Goal: Download file/media

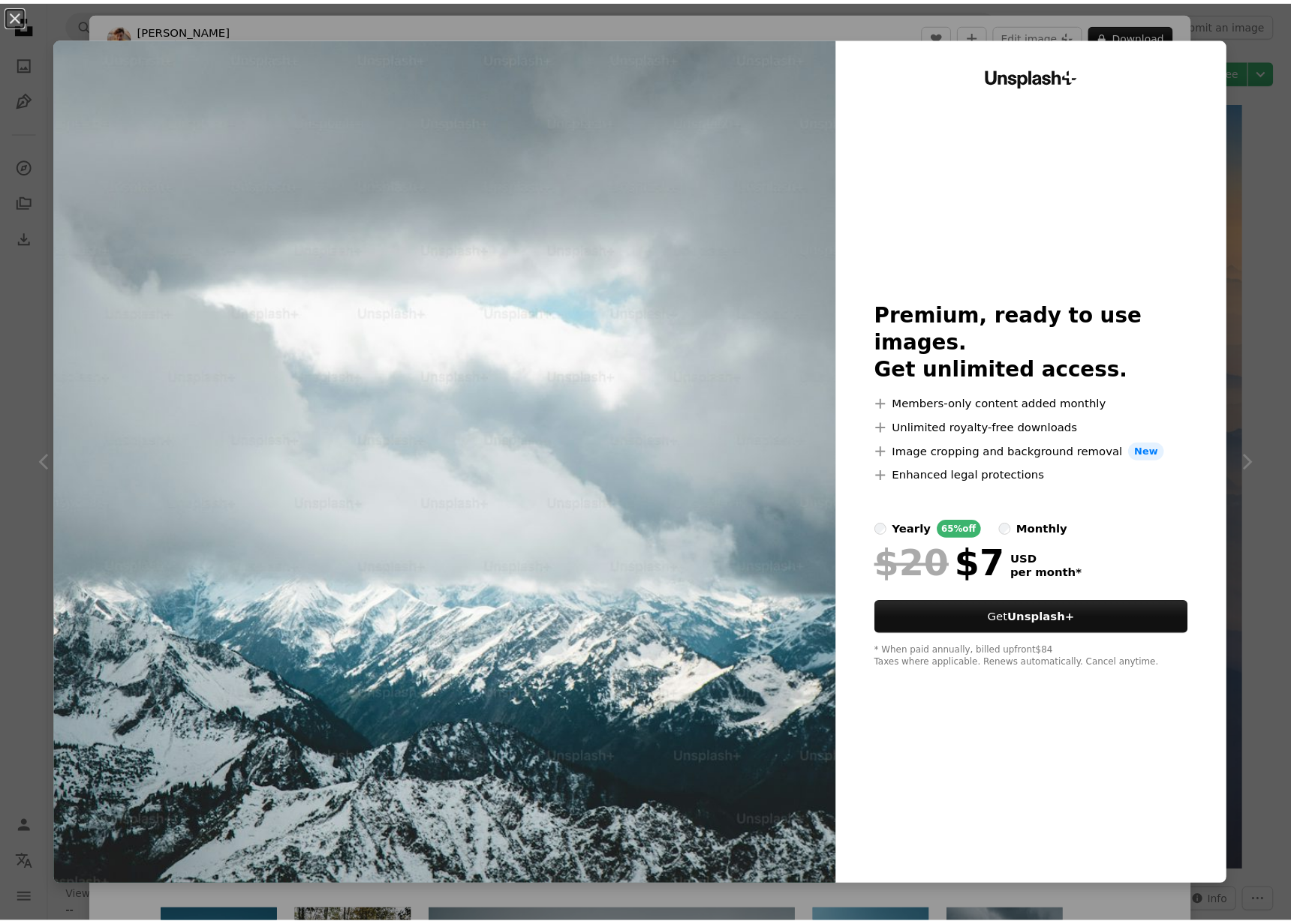
scroll to position [10652, 0]
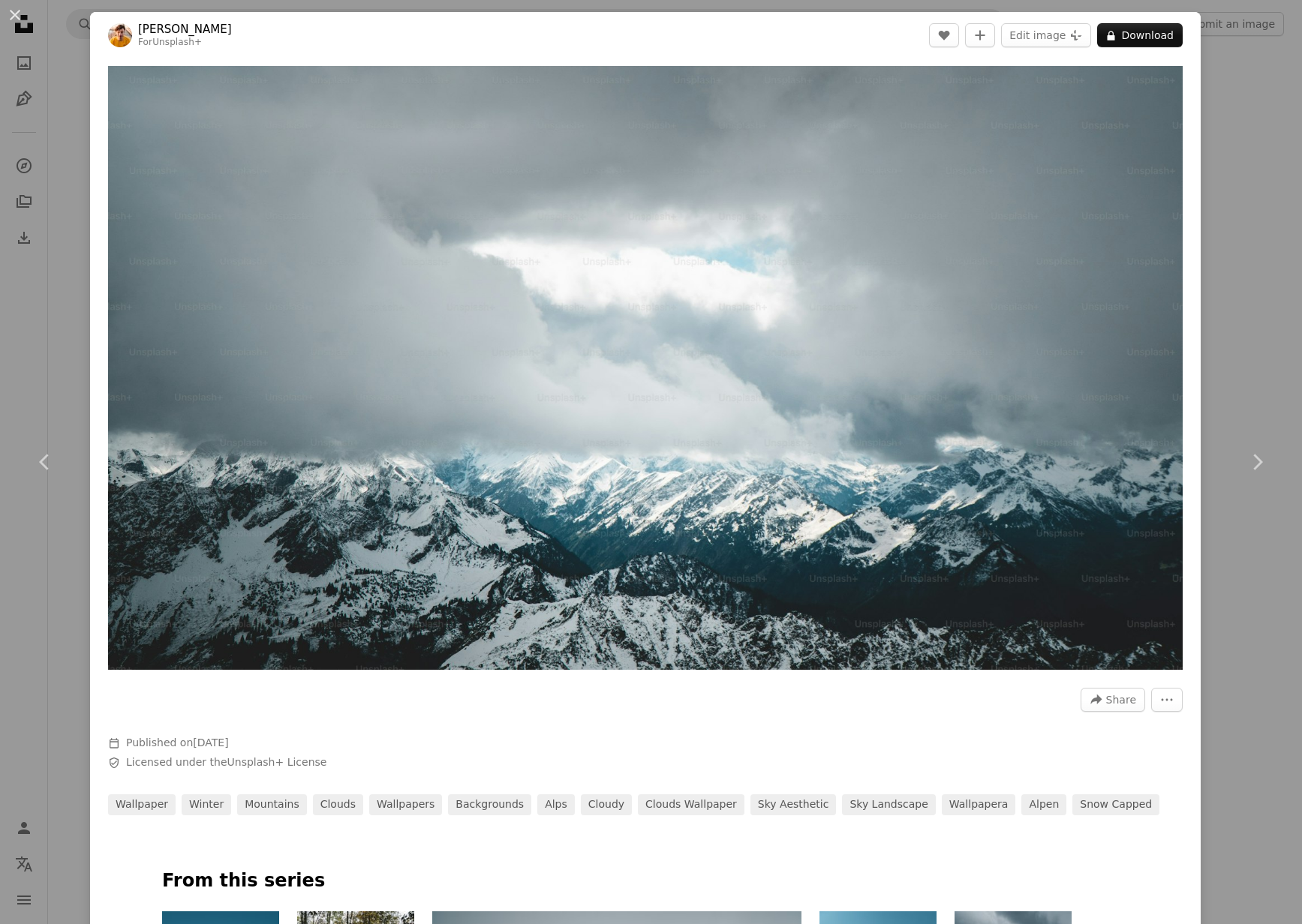
click at [1193, 155] on div "An X shape Chevron left Chevron right [PERSON_NAME] For Unsplash+ A heart A plu…" at bounding box center [651, 462] width 1302 height 924
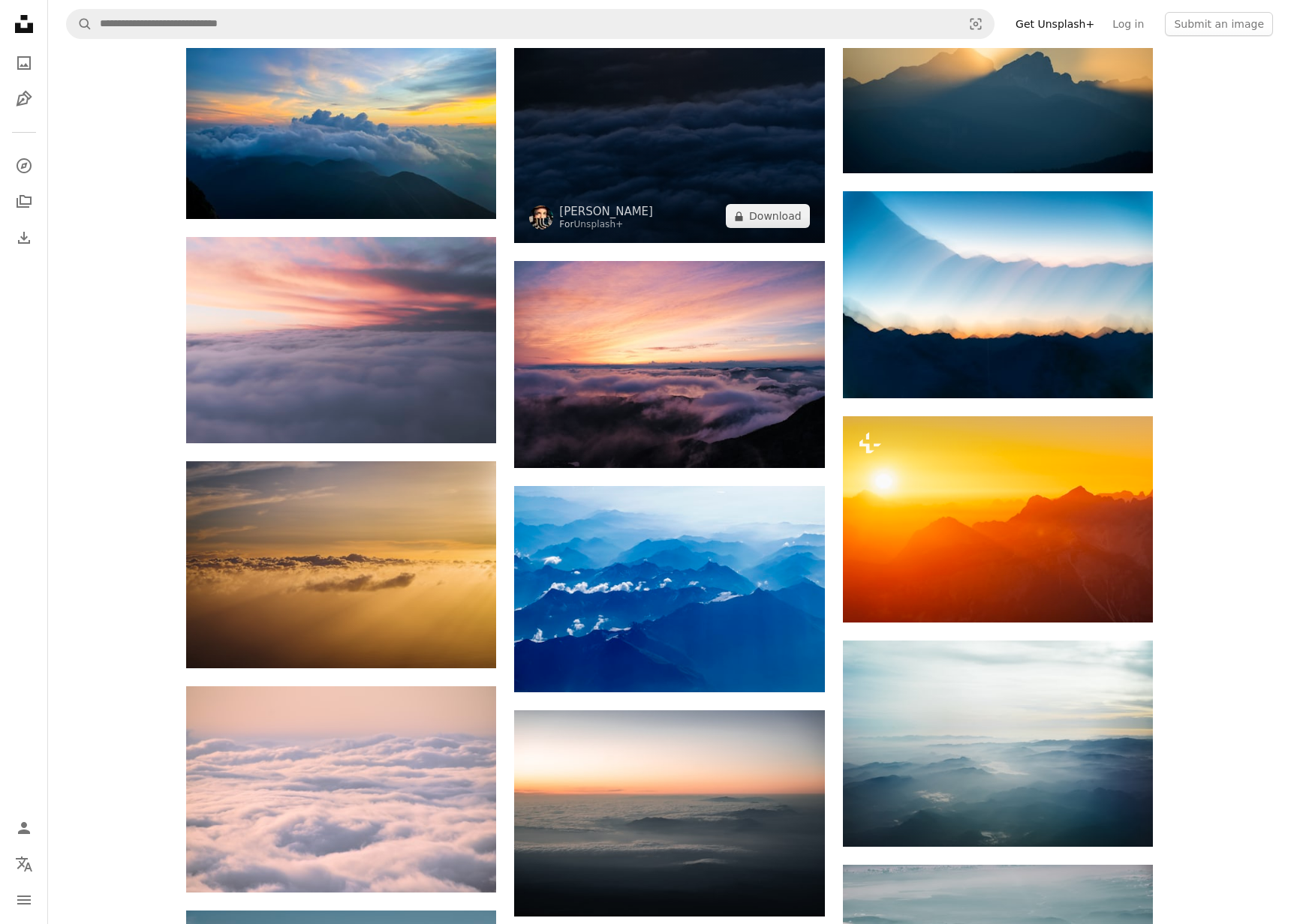
scroll to position [8853, 0]
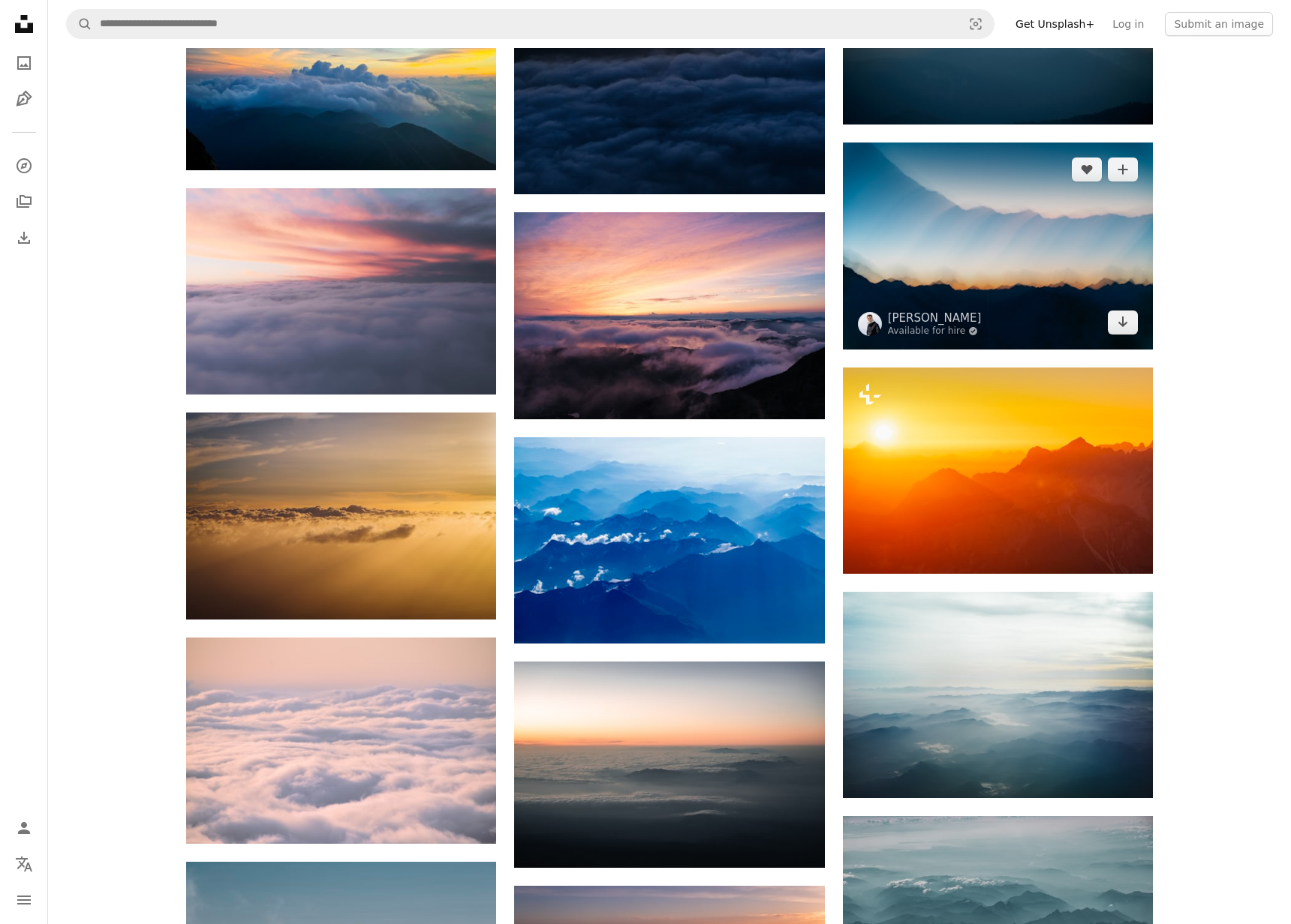
click at [999, 246] on img at bounding box center [998, 245] width 310 height 206
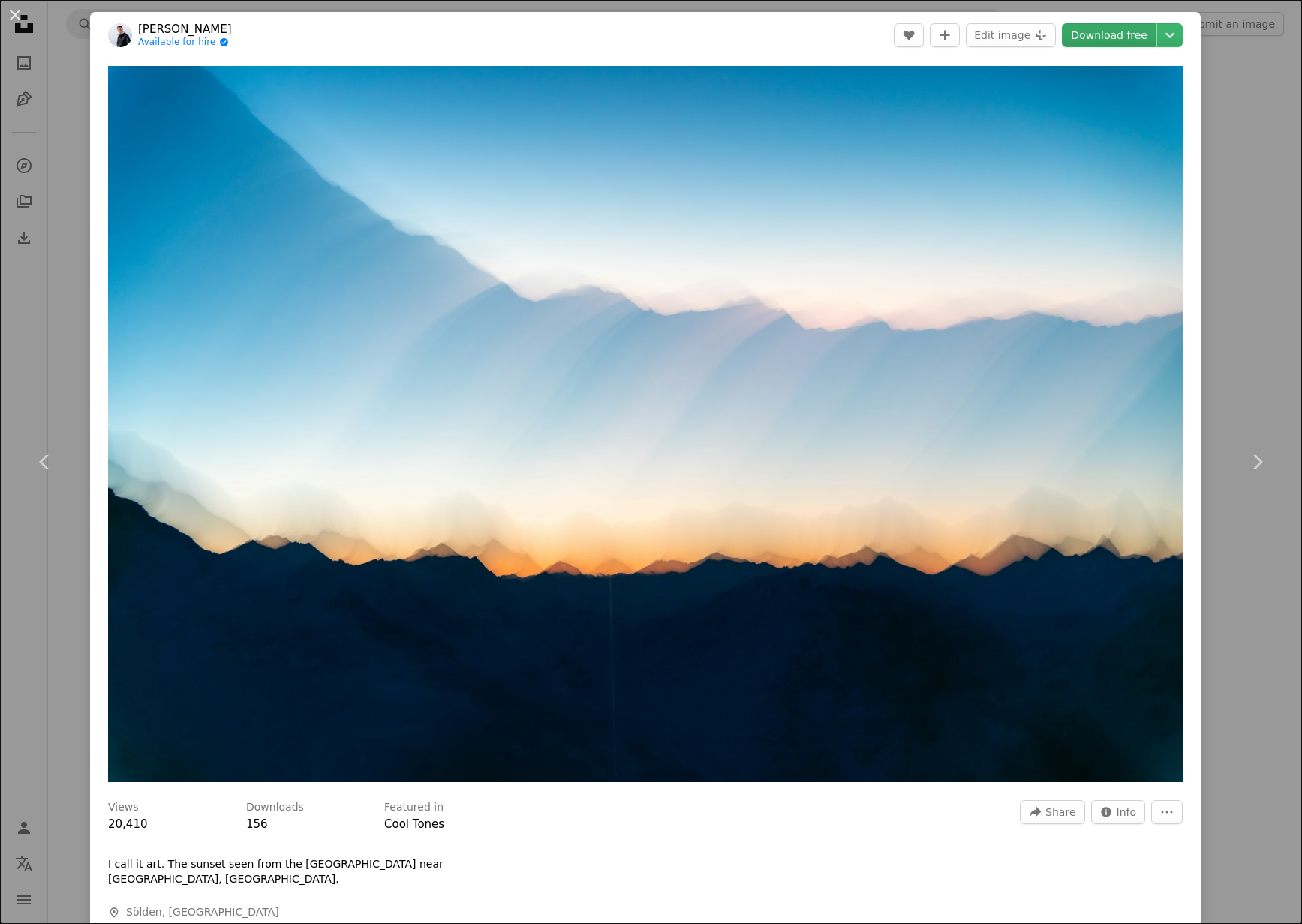
drag, startPoint x: 959, startPoint y: 386, endPoint x: 1108, endPoint y: 30, distance: 385.9
click at [1108, 30] on link "Download free" at bounding box center [1109, 35] width 94 height 24
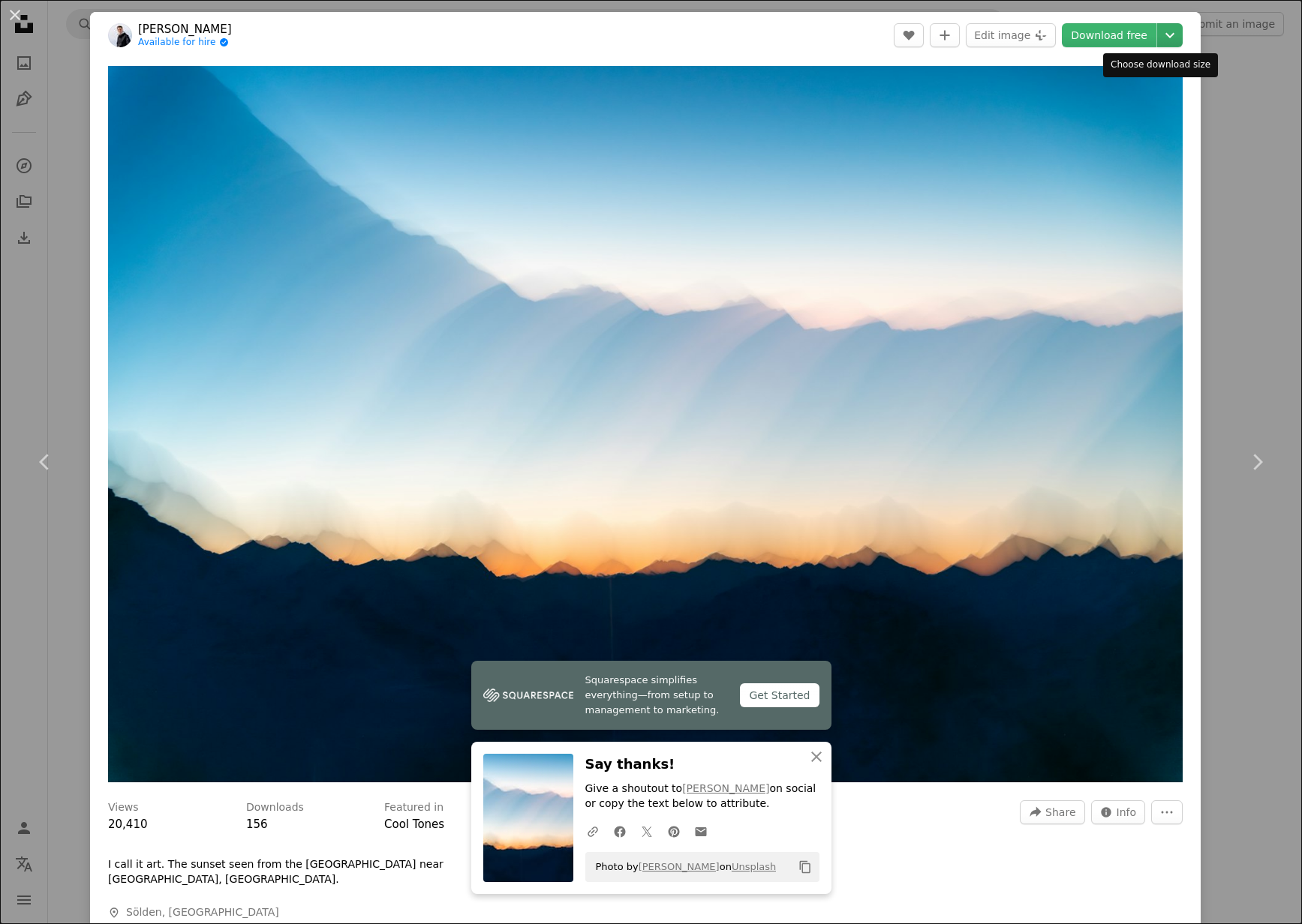
click at [1157, 30] on icon "Chevron down" at bounding box center [1169, 35] width 24 height 18
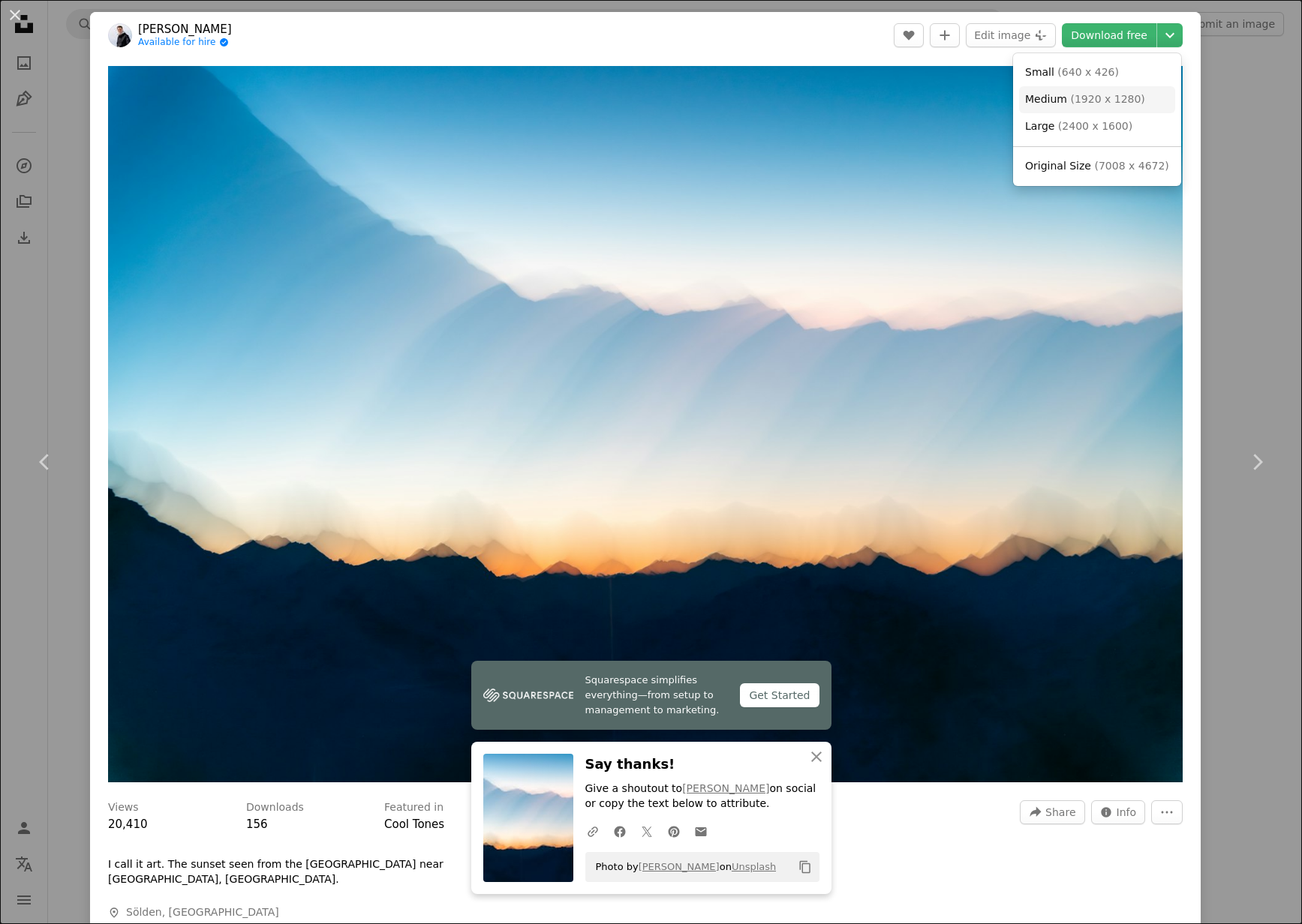
click at [1105, 98] on span "( 1920 x 1280 )" at bounding box center [1106, 98] width 74 height 12
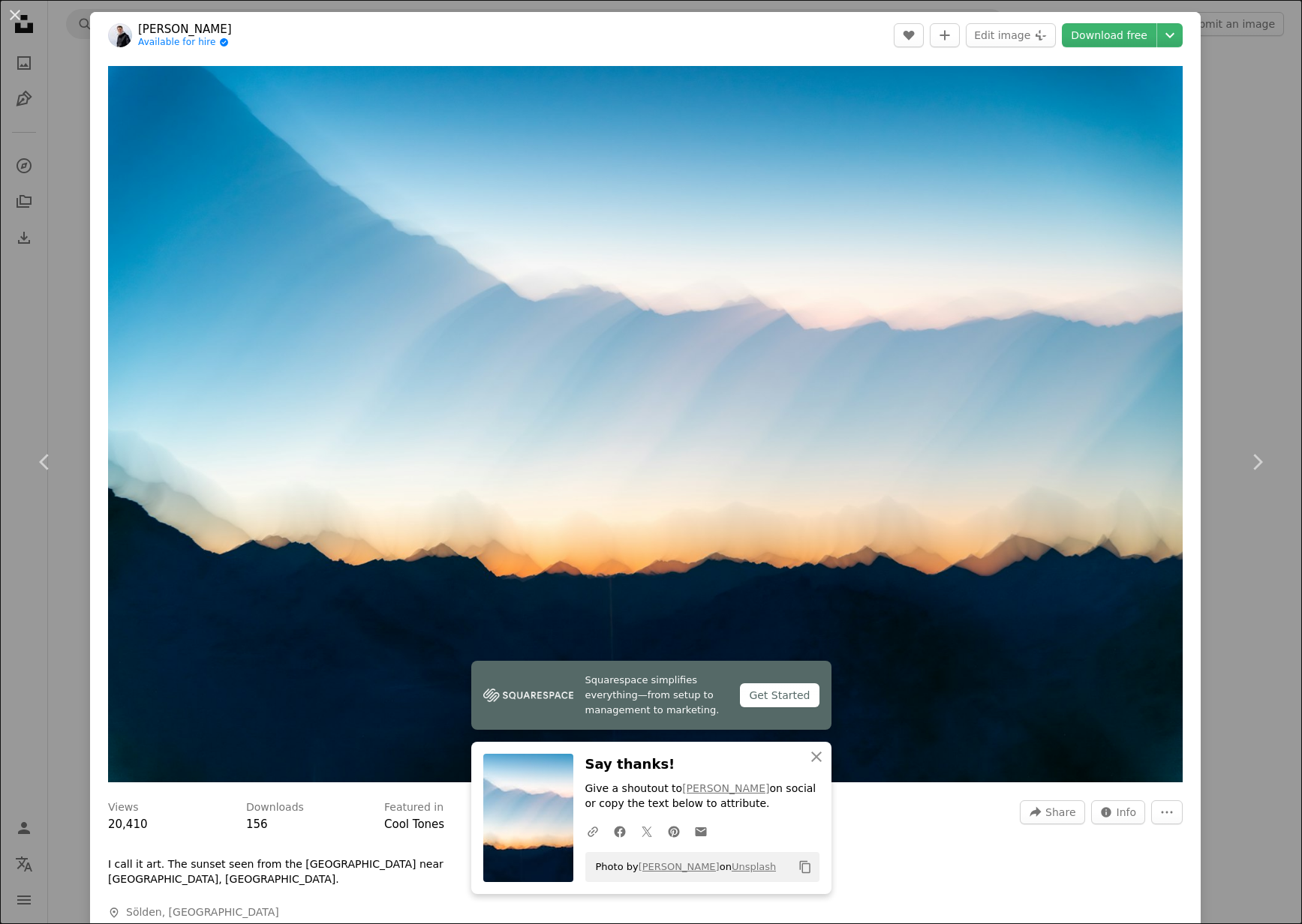
click at [1209, 249] on div "An X shape Chevron left Chevron right Squarespace simplifies everything—from se…" at bounding box center [651, 462] width 1302 height 924
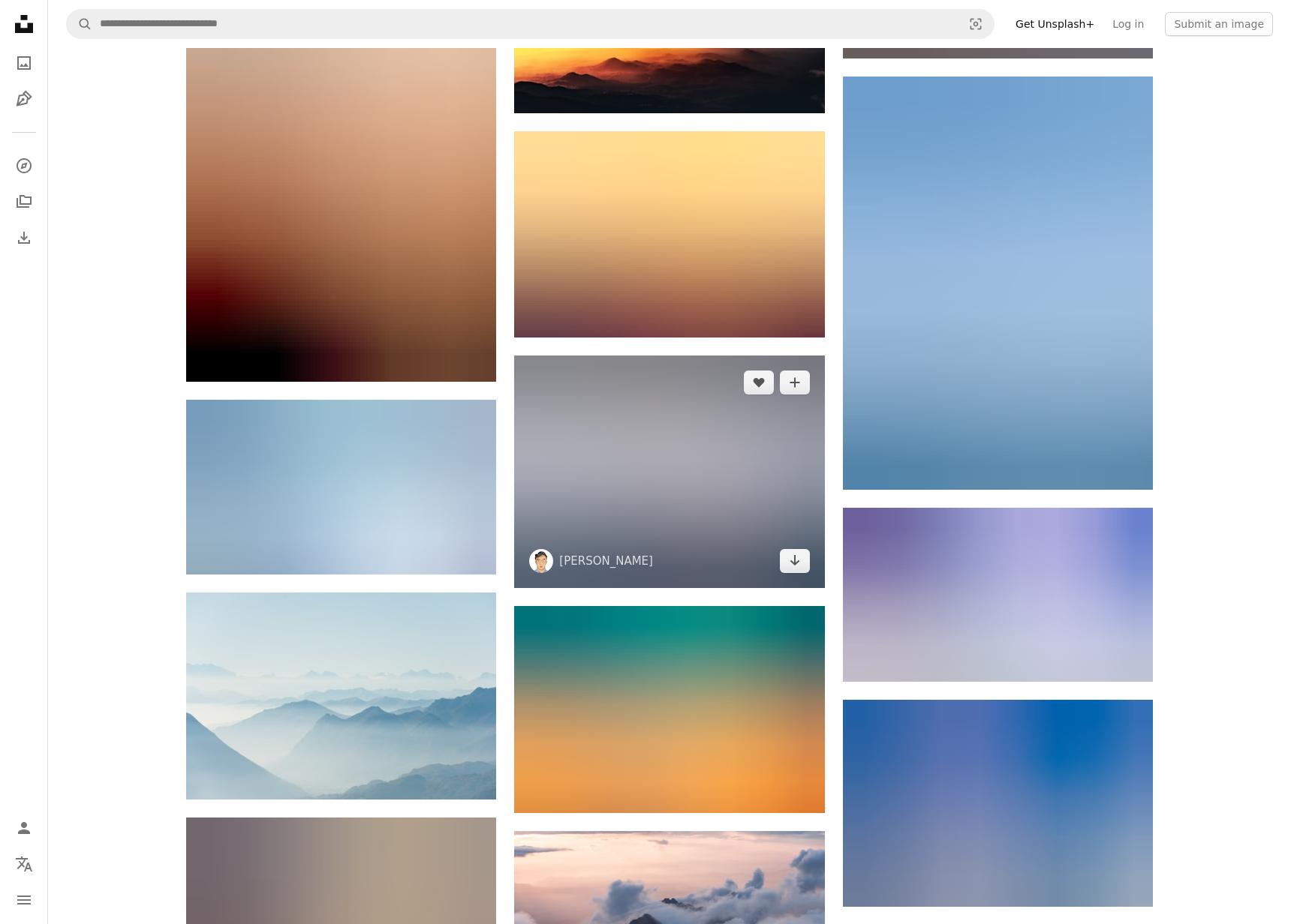
scroll to position [15604, 0]
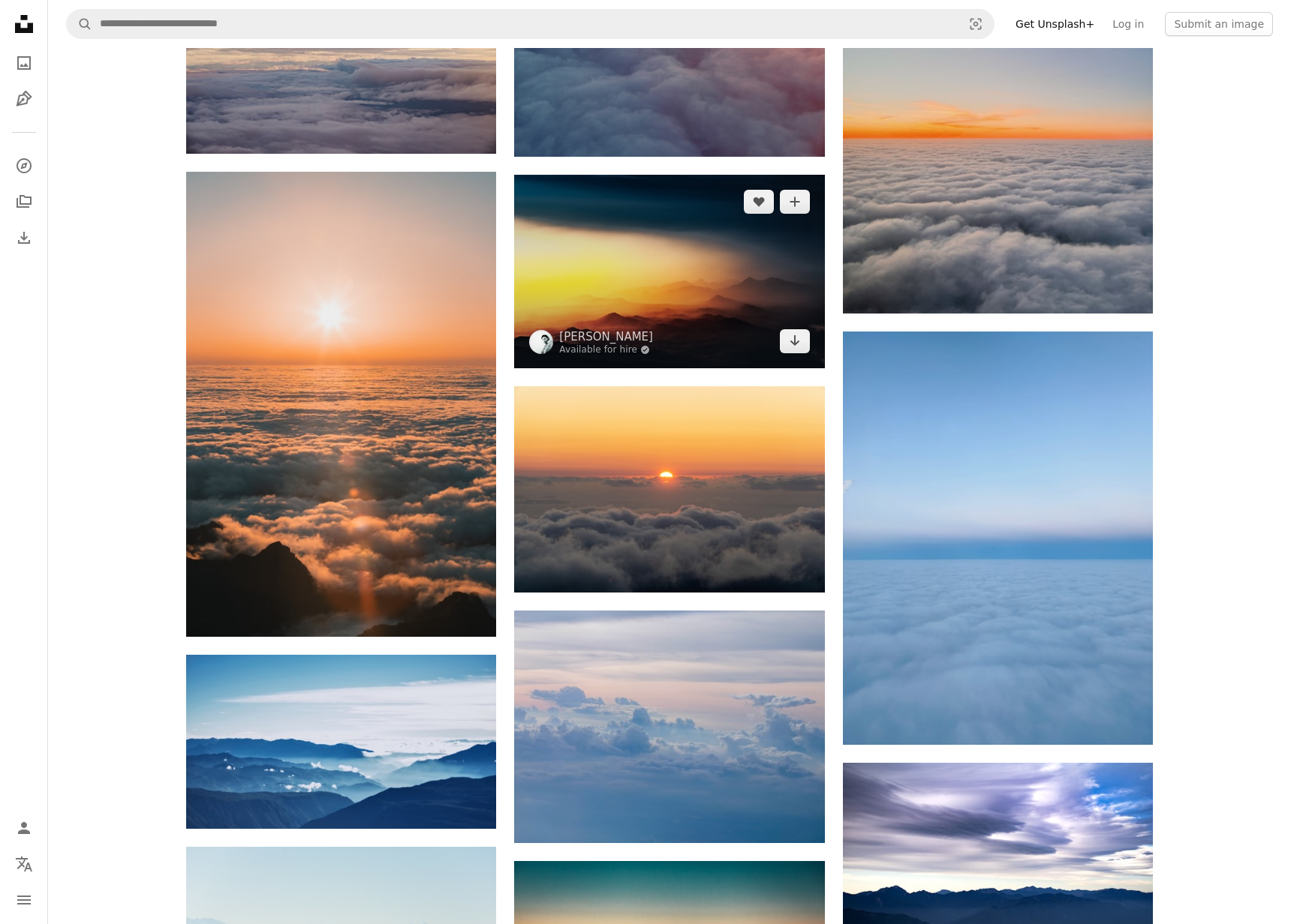
click at [666, 277] on img at bounding box center [669, 272] width 310 height 193
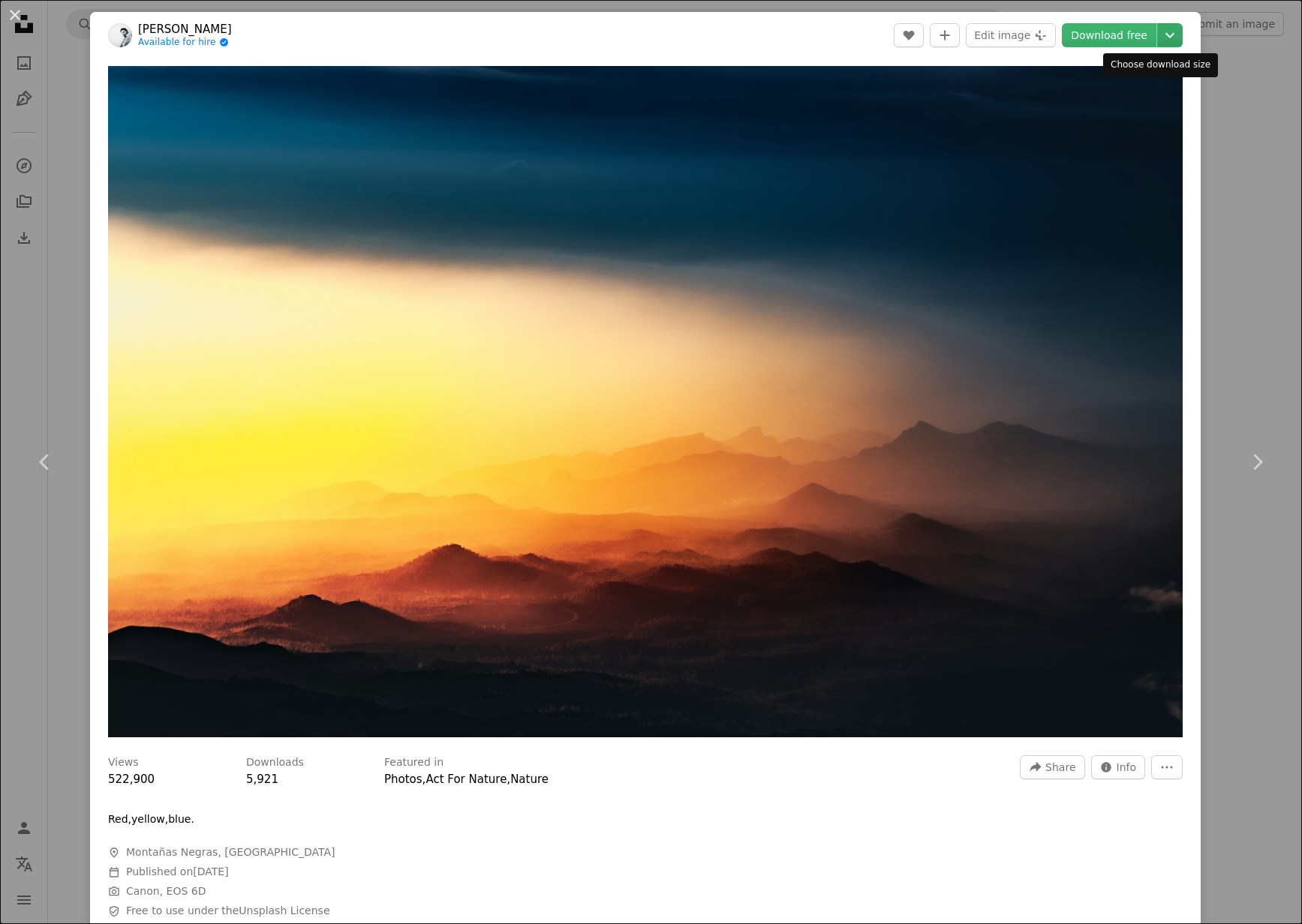
click at [1157, 36] on icon "Chevron down" at bounding box center [1169, 35] width 24 height 18
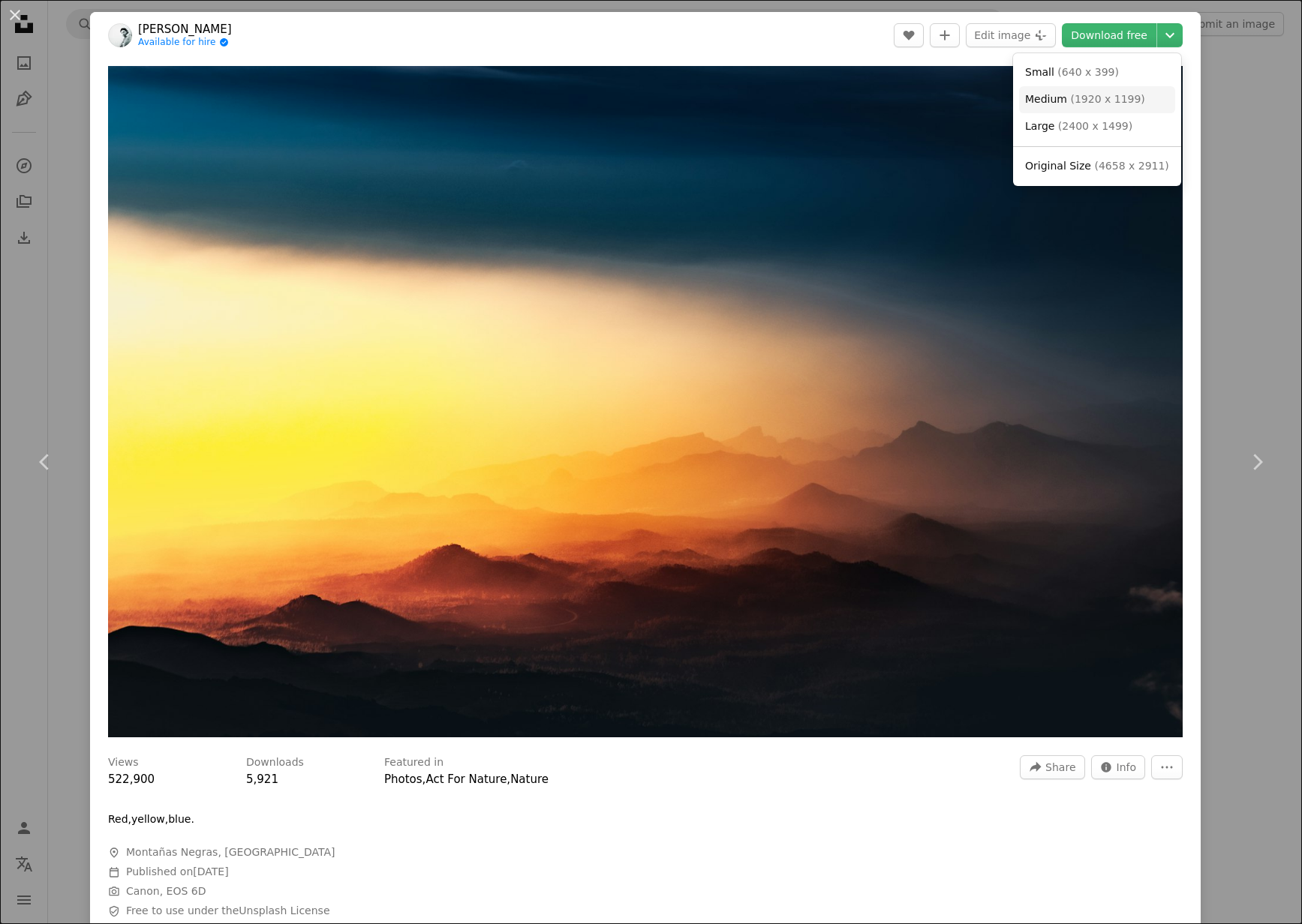
click at [1098, 101] on span "( 1920 x 1199 )" at bounding box center [1106, 98] width 74 height 12
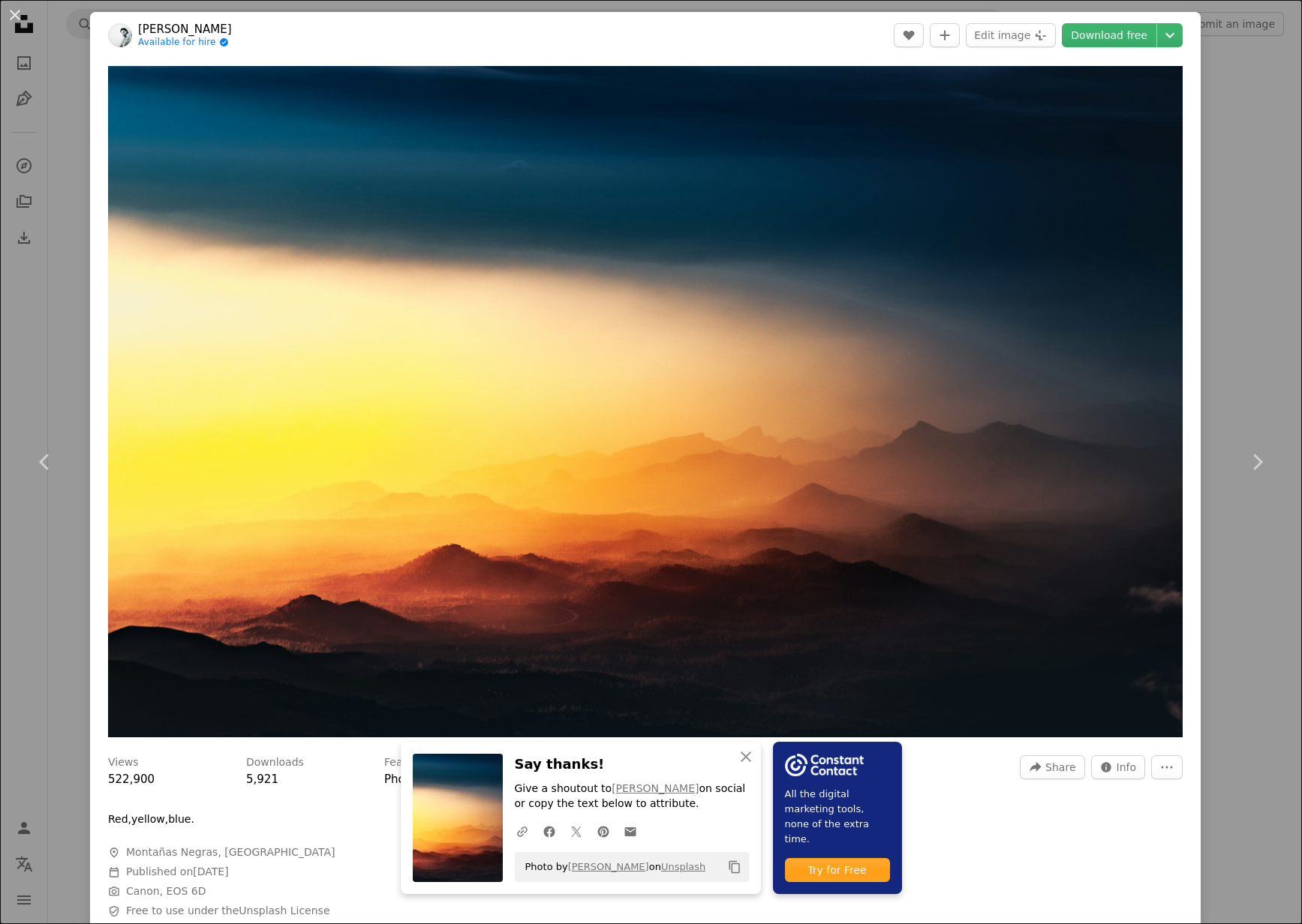
click at [1234, 148] on div "An X shape Chevron left Chevron right An X shape Close Say thanks! Give a shout…" at bounding box center [651, 462] width 1302 height 924
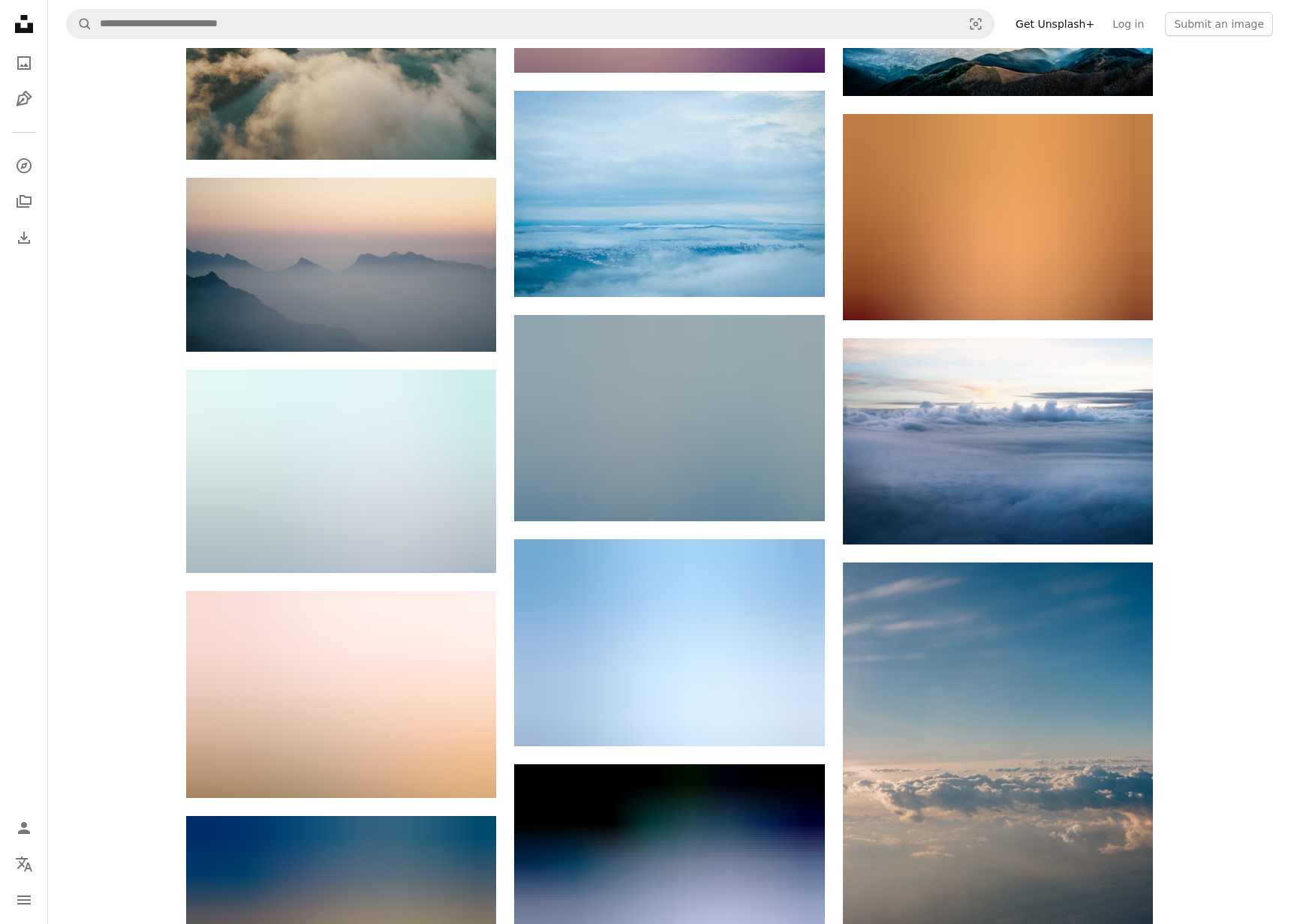
scroll to position [17780, 0]
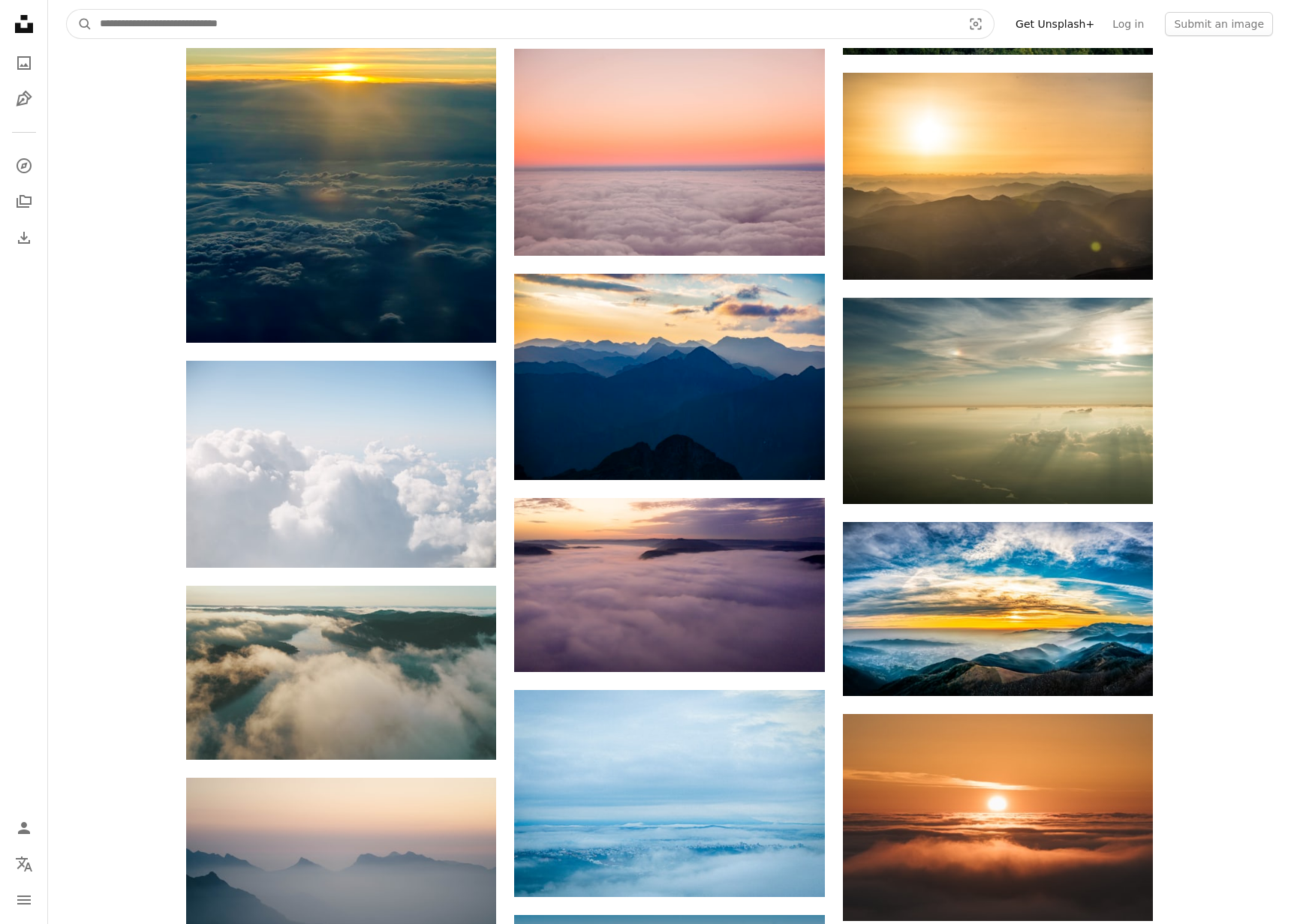
click at [174, 18] on input "Find visuals sitewide" at bounding box center [525, 24] width 865 height 29
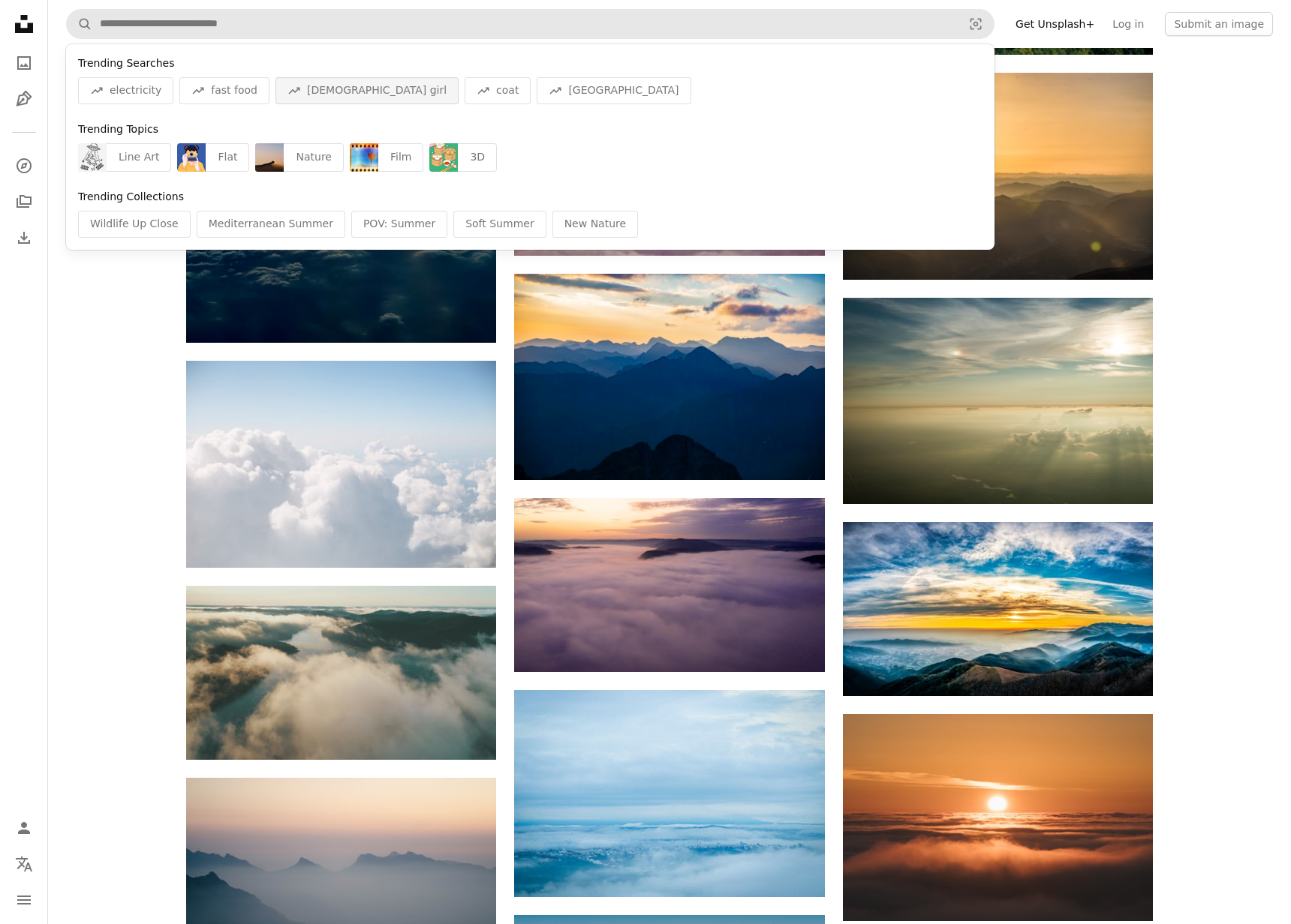
click at [309, 93] on span "[DEMOGRAPHIC_DATA] girl" at bounding box center [376, 90] width 140 height 15
